Goal: Task Accomplishment & Management: Use online tool/utility

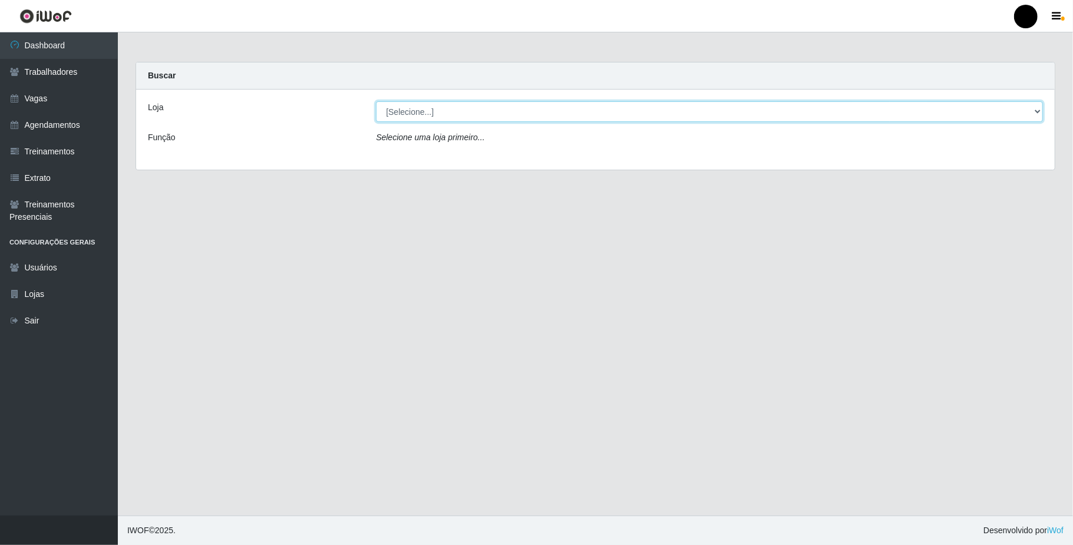
click at [529, 111] on select "[Selecione...] SuperFácil Atacado - Emaús" at bounding box center [709, 111] width 667 height 21
click at [376, 101] on select "[Selecione...] SuperFácil Atacado - Emaús" at bounding box center [709, 111] width 667 height 21
click at [544, 111] on select "[Selecione...] SuperFácil Atacado - Emaús" at bounding box center [709, 111] width 667 height 21
select select "407"
click at [376, 101] on select "[Selecione...] SuperFácil Atacado - Emaús" at bounding box center [709, 111] width 667 height 21
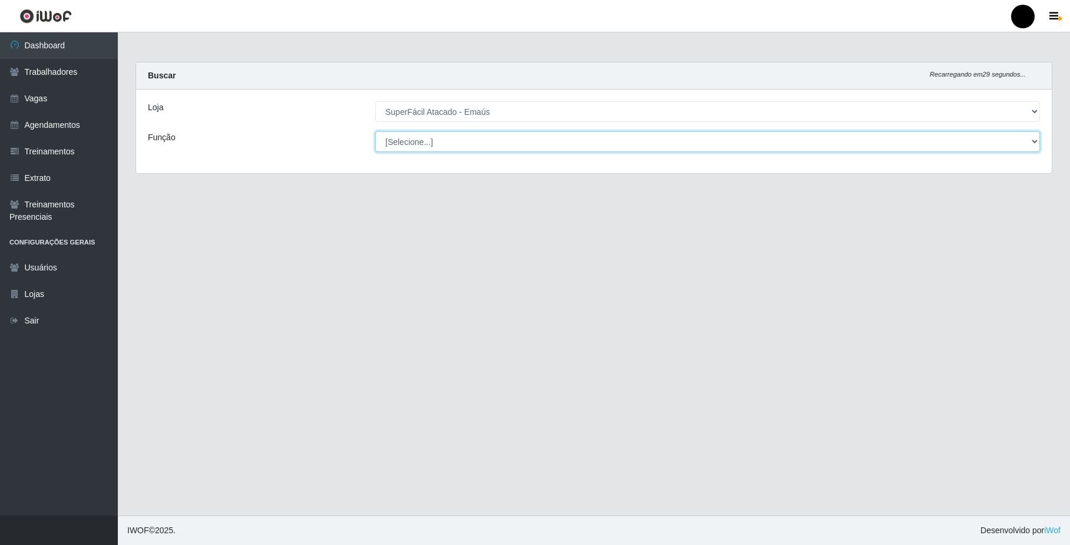
click at [576, 137] on select "[Selecione...] Auxiliar de Estacionamento Auxiliar de Estacionamento + Auxiliar…" at bounding box center [707, 141] width 665 height 21
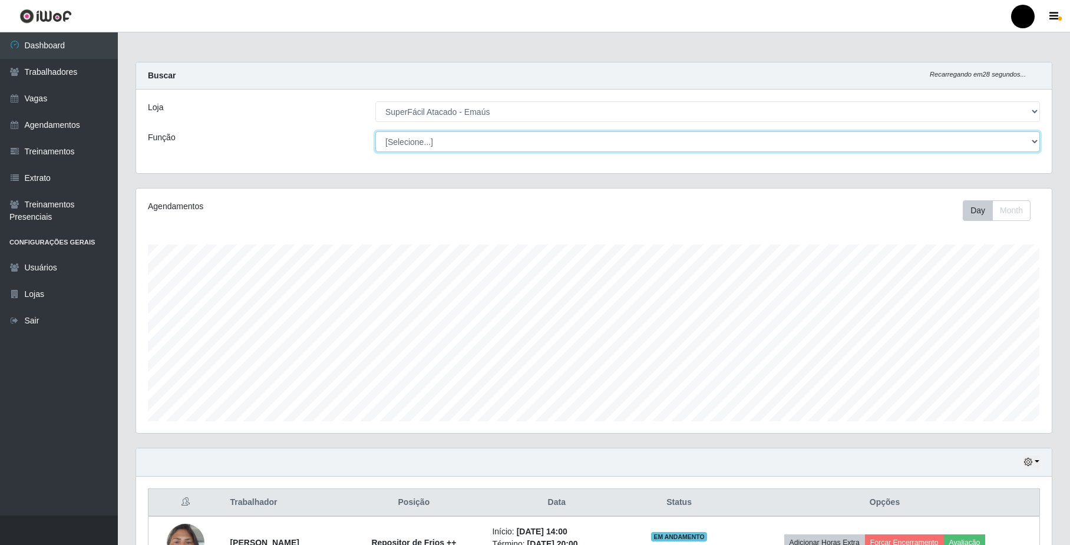
scroll to position [245, 915]
click at [583, 144] on select "[Selecione...] Auxiliar de Estacionamento Auxiliar de Estacionamento + Auxiliar…" at bounding box center [707, 141] width 665 height 21
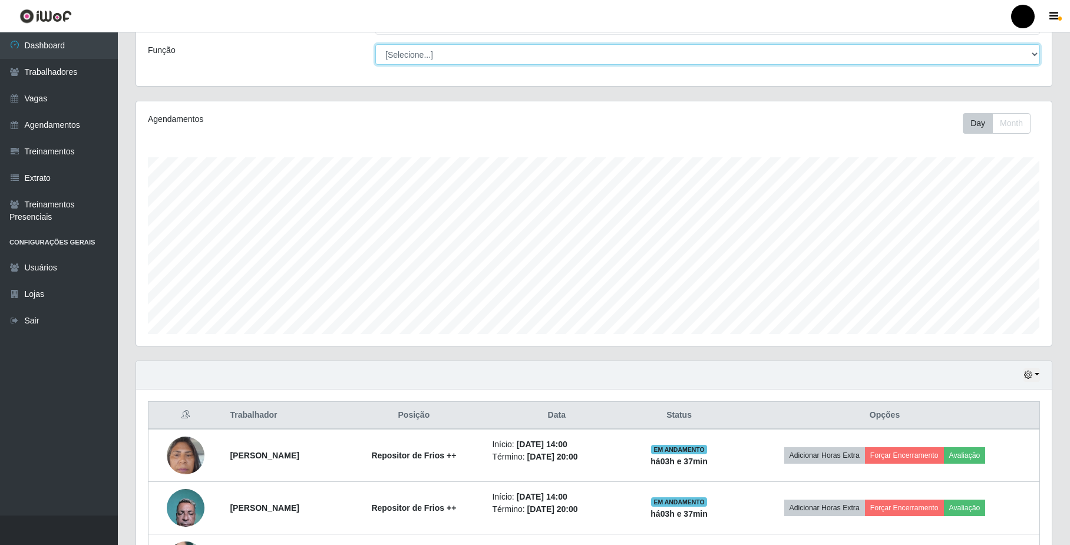
scroll to position [85, 0]
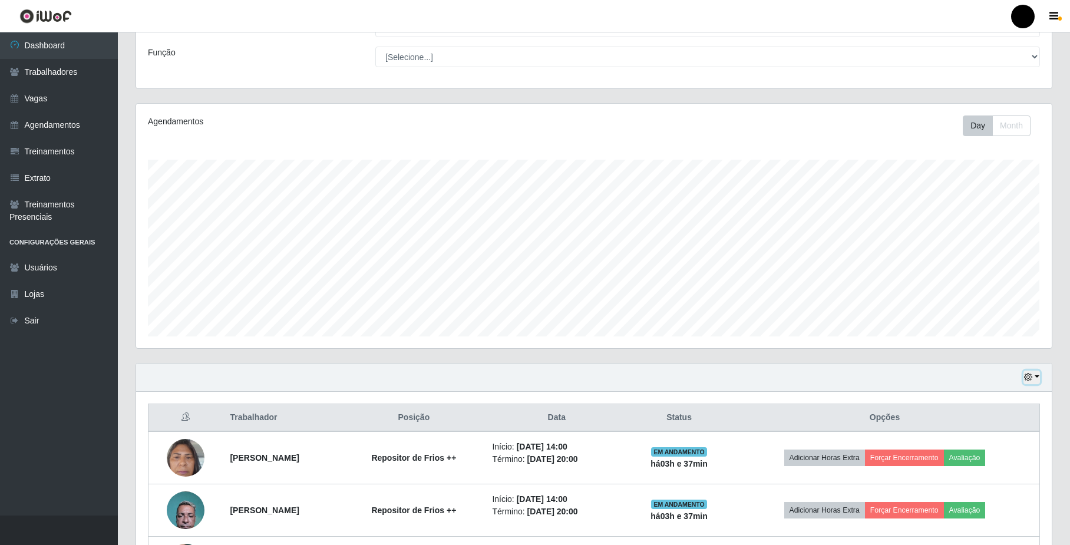
click at [1034, 375] on button "button" at bounding box center [1031, 378] width 16 height 14
click at [992, 424] on button "1 dia" at bounding box center [993, 423] width 93 height 25
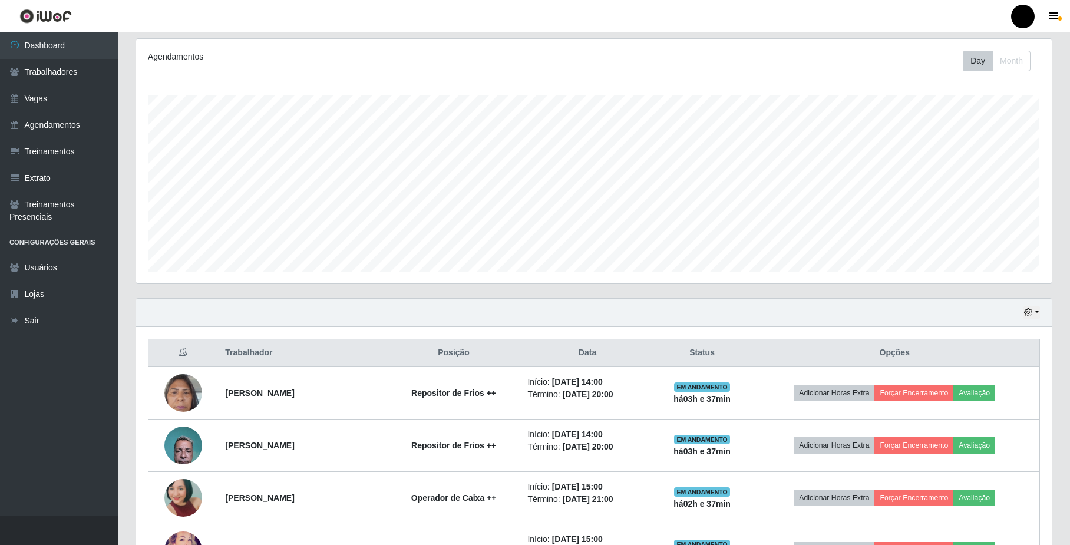
scroll to position [59, 0]
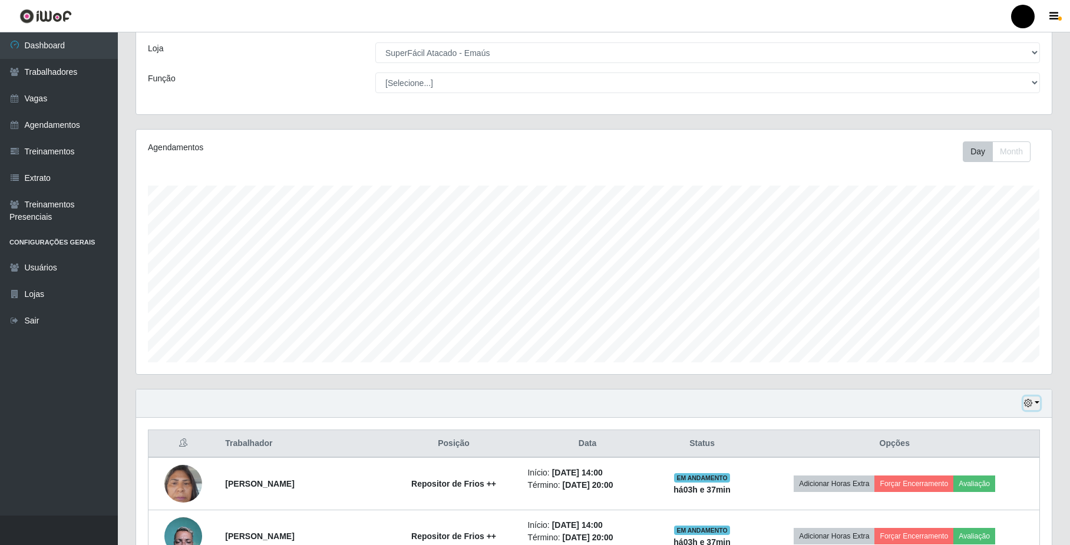
click at [1031, 403] on icon "button" at bounding box center [1028, 403] width 8 height 8
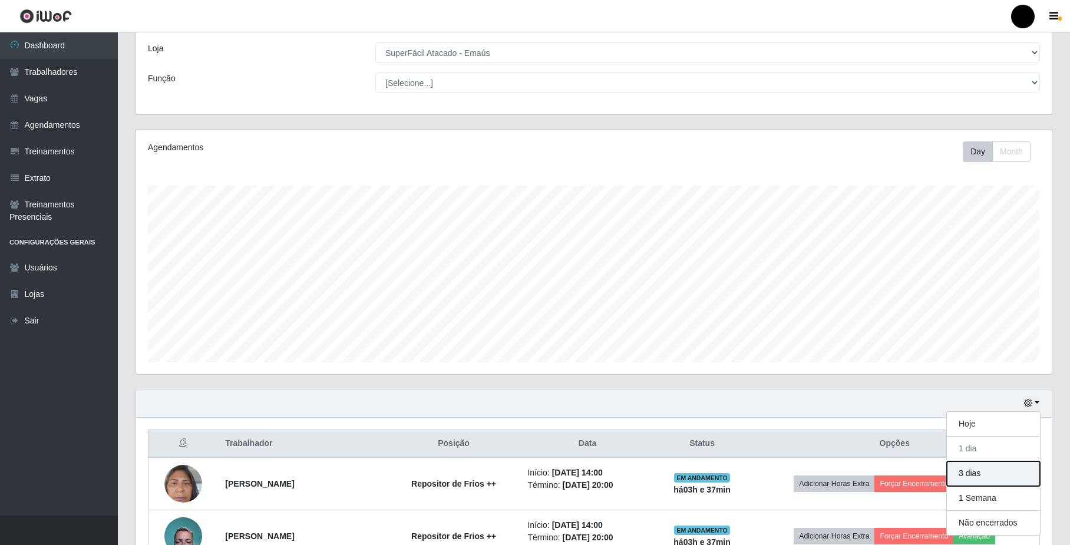
click at [1011, 477] on button "3 dias" at bounding box center [993, 473] width 93 height 25
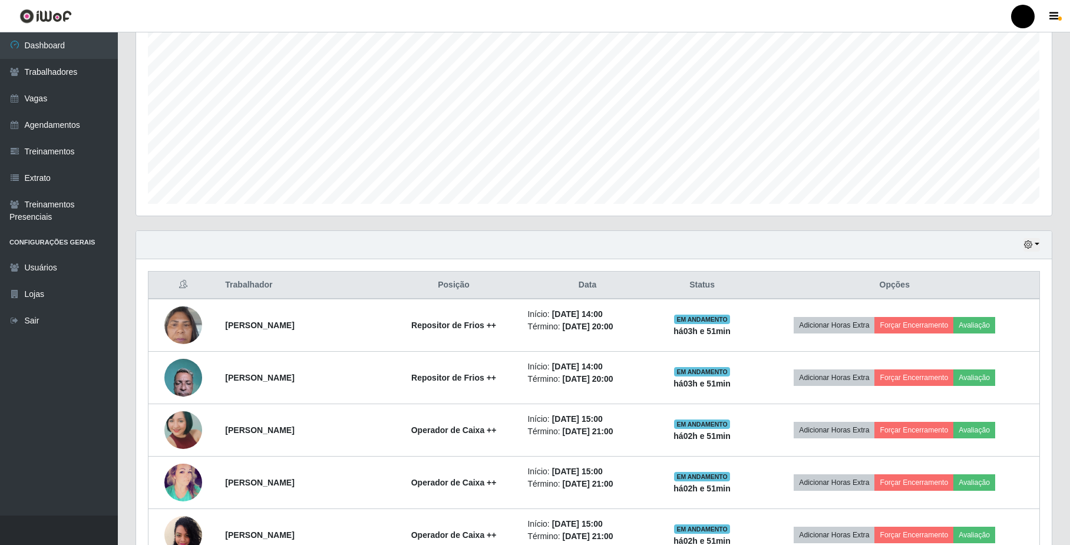
scroll to position [190, 0]
